Goal: Navigation & Orientation: Understand site structure

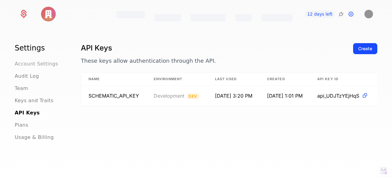
click at [53, 62] on span "Account Settings" at bounding box center [36, 63] width 43 height 7
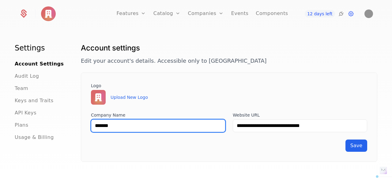
drag, startPoint x: 119, startPoint y: 123, endPoint x: 90, endPoint y: 123, distance: 29.1
click at [90, 123] on div "**********" at bounding box center [229, 117] width 296 height 89
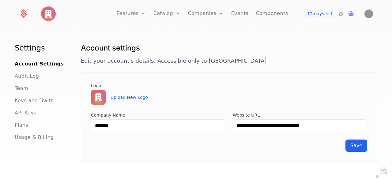
click at [140, 140] on div "Save" at bounding box center [229, 146] width 276 height 12
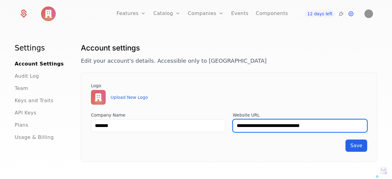
drag, startPoint x: 327, startPoint y: 126, endPoint x: 206, endPoint y: 126, distance: 121.2
click at [206, 126] on div "**********" at bounding box center [229, 122] width 276 height 20
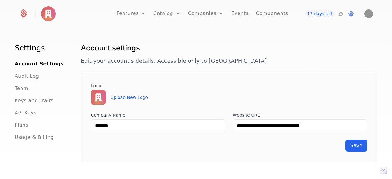
click at [245, 78] on div "**********" at bounding box center [229, 117] width 296 height 89
click at [28, 114] on span "API Keys" at bounding box center [26, 112] width 22 height 7
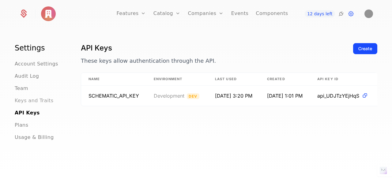
click at [30, 102] on span "Keys and Traits" at bounding box center [34, 100] width 39 height 7
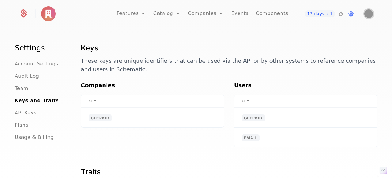
click at [368, 12] on img "Open user button" at bounding box center [368, 13] width 9 height 9
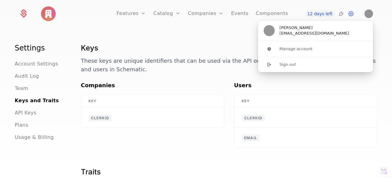
click at [380, 43] on div "Settings Account Settings Audit Log Team Keys and Traits API Keys Plans Usage &…" at bounding box center [196, 105] width 392 height 154
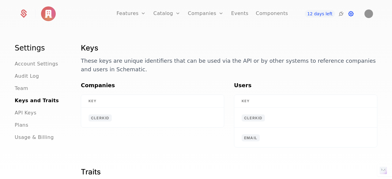
click at [350, 15] on icon at bounding box center [350, 13] width 7 height 7
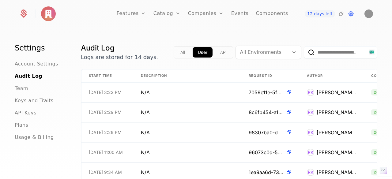
click at [19, 88] on span "Team" at bounding box center [21, 88] width 13 height 7
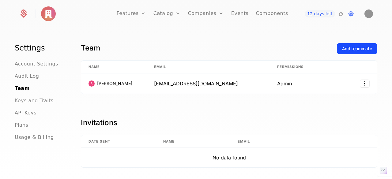
click at [26, 101] on span "Keys and Traits" at bounding box center [34, 100] width 39 height 7
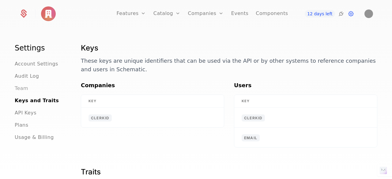
drag, startPoint x: 28, startPoint y: 89, endPoint x: 21, endPoint y: 89, distance: 6.7
click at [28, 89] on div "Team" at bounding box center [40, 88] width 51 height 7
click at [20, 89] on span "Team" at bounding box center [21, 88] width 13 height 7
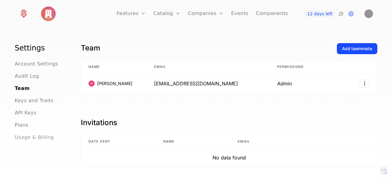
click at [40, 137] on span "Usage & Billing" at bounding box center [34, 137] width 39 height 7
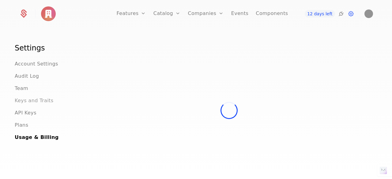
click at [27, 102] on span "Keys and Traits" at bounding box center [34, 100] width 39 height 7
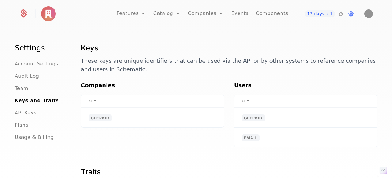
click at [163, 77] on div "Keys These keys are unique identifiers that can be used via the API or by other…" at bounding box center [229, 62] width 296 height 38
click at [28, 64] on span "Account Settings" at bounding box center [36, 63] width 43 height 7
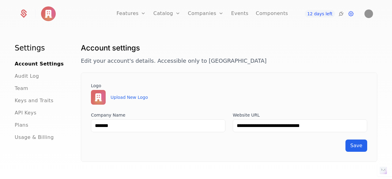
click at [240, 73] on div "**********" at bounding box center [229, 117] width 296 height 89
drag, startPoint x: 117, startPoint y: 114, endPoint x: 87, endPoint y: 115, distance: 30.3
click at [87, 115] on div "**********" at bounding box center [229, 117] width 296 height 89
click at [215, 145] on div "Save" at bounding box center [229, 146] width 276 height 12
click at [367, 13] on img "Open user button" at bounding box center [368, 13] width 9 height 9
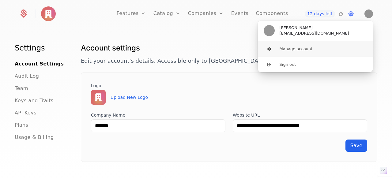
click at [351, 48] on button "Manage account" at bounding box center [315, 48] width 116 height 15
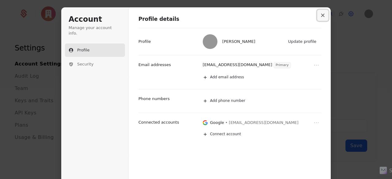
click at [320, 12] on button "Close modal" at bounding box center [322, 15] width 11 height 11
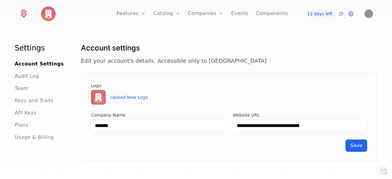
click at [46, 18] on img at bounding box center [48, 13] width 15 height 15
click at [25, 10] on icon at bounding box center [24, 12] width 6 height 6
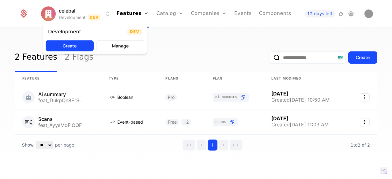
click at [106, 14] on html "celebal Development Dev Features Features Flags Catalog Plans Add Ons Credits C…" at bounding box center [196, 89] width 392 height 179
click at [174, 46] on html "celebal Development Dev Features Features Flags Catalog Plans Add Ons Credits C…" at bounding box center [196, 89] width 392 height 179
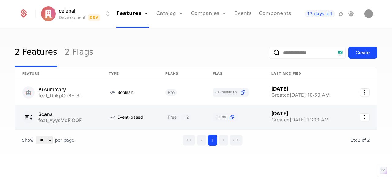
scroll to position [6, 0]
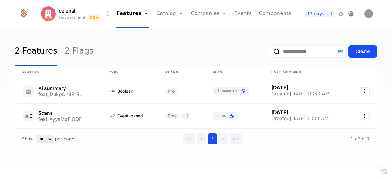
click at [350, 14] on icon at bounding box center [350, 13] width 7 height 7
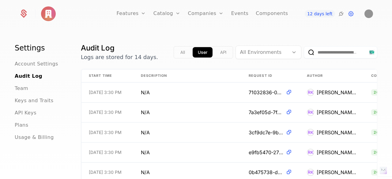
click at [180, 57] on button "All" at bounding box center [182, 52] width 15 height 10
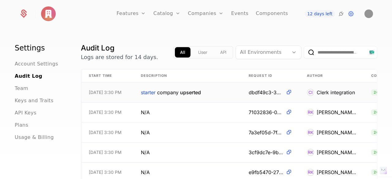
click at [222, 94] on td "starter company upserted" at bounding box center [187, 93] width 108 height 20
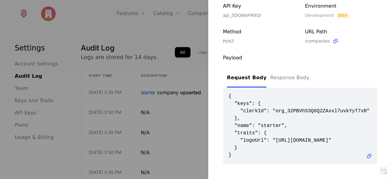
scroll to position [155, 0]
click at [199, 116] on div at bounding box center [196, 89] width 392 height 179
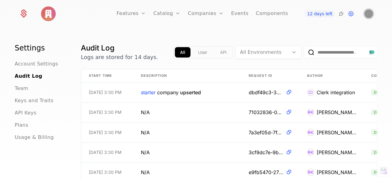
click at [364, 13] on img "Open user button" at bounding box center [368, 13] width 9 height 9
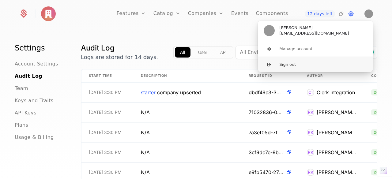
click at [317, 62] on button "Sign out" at bounding box center [315, 65] width 116 height 16
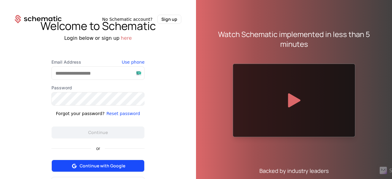
click at [106, 165] on span "Continue with Google" at bounding box center [103, 166] width 46 height 6
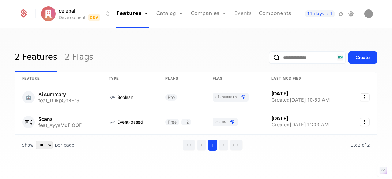
click at [234, 12] on link "Events" at bounding box center [242, 14] width 17 height 28
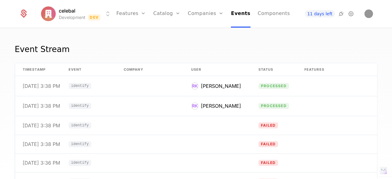
click at [304, 35] on div "Event Stream timestamp Event Company User Status Features Properties [DATE] 3:3…" at bounding box center [196, 105] width 392 height 154
click at [348, 13] on icon at bounding box center [350, 13] width 7 height 7
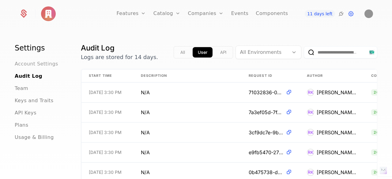
click at [39, 65] on span "Account Settings" at bounding box center [36, 63] width 43 height 7
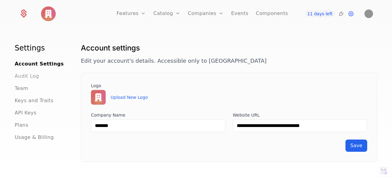
click at [35, 77] on span "Audit Log" at bounding box center [27, 76] width 24 height 7
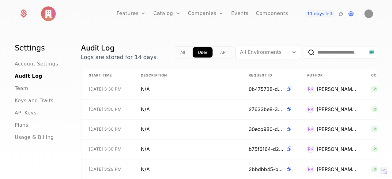
scroll to position [92, 0]
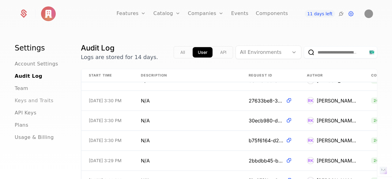
click at [34, 101] on span "Keys and Traits" at bounding box center [34, 100] width 39 height 7
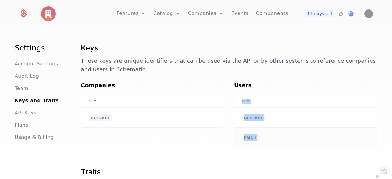
drag, startPoint x: 239, startPoint y: 100, endPoint x: 276, endPoint y: 144, distance: 57.1
click at [276, 144] on table "Key clerkid email" at bounding box center [305, 121] width 143 height 53
click at [277, 142] on td "email" at bounding box center [305, 138] width 143 height 20
click at [257, 135] on span "email" at bounding box center [250, 137] width 18 height 7
drag, startPoint x: 263, startPoint y: 138, endPoint x: 241, endPoint y: 114, distance: 31.8
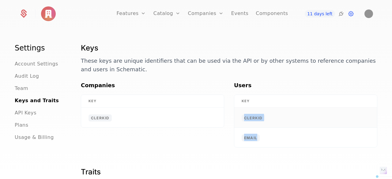
click at [241, 114] on tbody "clerkid email" at bounding box center [305, 127] width 143 height 39
click at [263, 88] on h3 "Users" at bounding box center [305, 85] width 143 height 9
drag, startPoint x: 263, startPoint y: 142, endPoint x: 232, endPoint y: 113, distance: 42.4
click at [234, 113] on tbody "clerkid email" at bounding box center [305, 127] width 143 height 39
click at [288, 48] on h1 "Keys" at bounding box center [229, 48] width 296 height 10
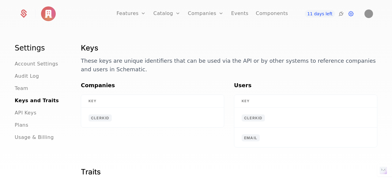
click at [329, 100] on th "Key" at bounding box center [305, 101] width 143 height 13
click at [201, 46] on link "Users" at bounding box center [209, 45] width 28 height 7
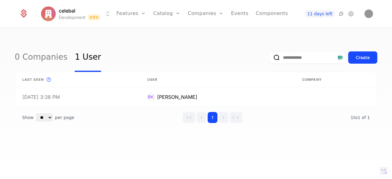
click at [121, 41] on div "0 Companies 1 User Create Last seen This is the date a track or identify event …" at bounding box center [196, 105] width 392 height 154
click at [147, 12] on ul "Features Features Flags Catalog Plans Add Ons Credits Configuration Companies C…" at bounding box center [201, 14] width 171 height 28
click at [144, 12] on icon "Main" at bounding box center [143, 13] width 5 height 5
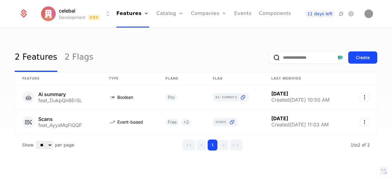
click at [90, 16] on html "celebal Development Dev Features Features Flags Catalog Plans Add Ons Credits C…" at bounding box center [196, 89] width 392 height 179
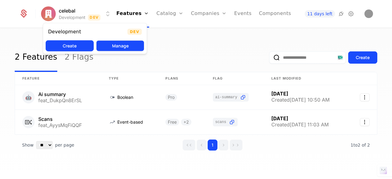
click at [123, 46] on button "Manage" at bounding box center [120, 45] width 48 height 11
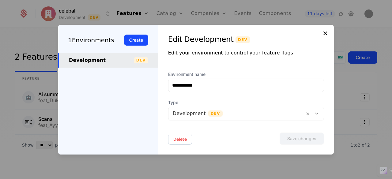
click at [324, 34] on icon at bounding box center [324, 33] width 7 height 7
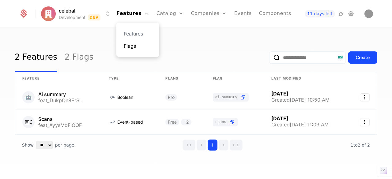
click at [137, 48] on link "Flags" at bounding box center [138, 45] width 28 height 7
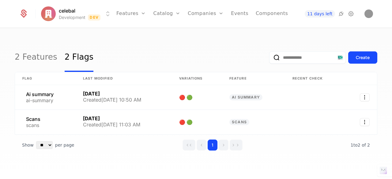
drag, startPoint x: 352, startPoint y: 11, endPoint x: 345, endPoint y: 25, distance: 15.7
click at [352, 11] on icon at bounding box center [350, 13] width 7 height 7
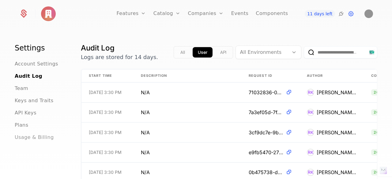
click at [34, 140] on span "Usage & Billing" at bounding box center [34, 137] width 39 height 7
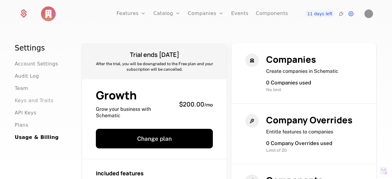
click at [32, 103] on span "Keys and Traits" at bounding box center [34, 100] width 39 height 7
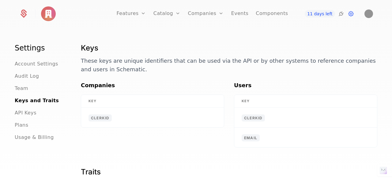
click at [296, 59] on p "These keys are unique identifiers that can be used via the API or by other syst…" at bounding box center [229, 65] width 296 height 17
click at [294, 75] on div "Keys These keys are unique identifiers that can be used via the API or by other…" at bounding box center [229, 62] width 296 height 38
click at [50, 12] on img at bounding box center [48, 13] width 15 height 15
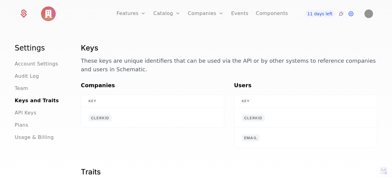
click at [17, 13] on div "Features Features Flags Catalog Plans Add Ons Credits Configuration Companies C…" at bounding box center [196, 14] width 368 height 28
click at [20, 12] on icon at bounding box center [23, 13] width 9 height 9
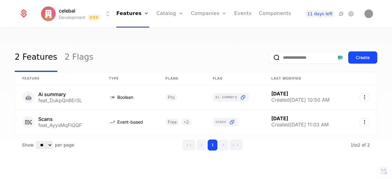
click at [20, 13] on icon at bounding box center [23, 13] width 9 height 9
click at [19, 13] on div "celebal Development Dev Features Features Flags Catalog Plans Add Ons Credits C…" at bounding box center [196, 14] width 368 height 28
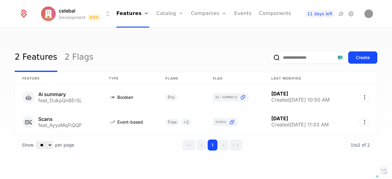
click at [128, 42] on div "2 Features 2 Flags Create Feature Type Plans Flag Last Modified 🤖 Ai summary fe…" at bounding box center [196, 105] width 392 height 154
click at [371, 12] on img "Open user button" at bounding box center [368, 13] width 9 height 9
click at [353, 14] on icon at bounding box center [350, 13] width 7 height 7
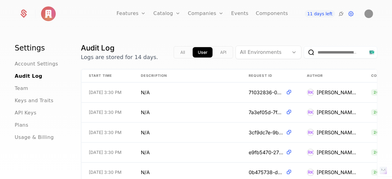
click at [336, 13] on div "11 days left" at bounding box center [320, 13] width 68 height 7
click at [338, 13] on icon at bounding box center [340, 13] width 7 height 7
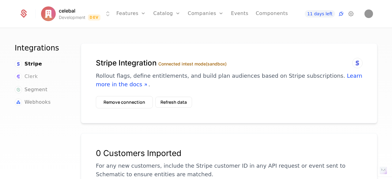
click at [31, 77] on span "Clerk" at bounding box center [30, 76] width 13 height 7
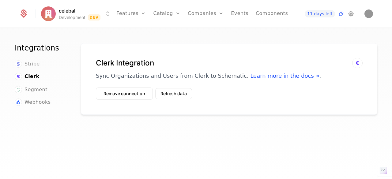
click at [32, 63] on span "Stripe" at bounding box center [31, 63] width 15 height 7
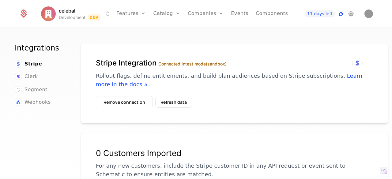
click at [339, 14] on icon at bounding box center [340, 13] width 7 height 7
click at [352, 13] on icon at bounding box center [350, 13] width 7 height 7
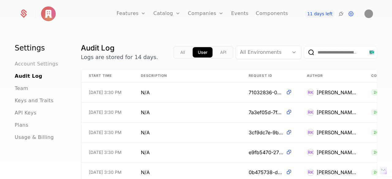
click at [20, 65] on span "Account Settings" at bounding box center [36, 63] width 43 height 7
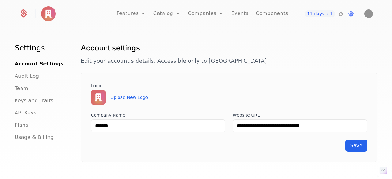
click at [128, 68] on div "Account settings Edit your account's details. Accessible only to [GEOGRAPHIC_DA…" at bounding box center [229, 57] width 296 height 29
click at [30, 78] on span "Audit Log" at bounding box center [27, 76] width 24 height 7
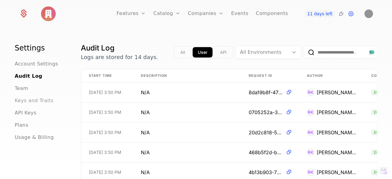
click at [31, 101] on span "Keys and Traits" at bounding box center [34, 100] width 39 height 7
